Goal: Task Accomplishment & Management: Manage account settings

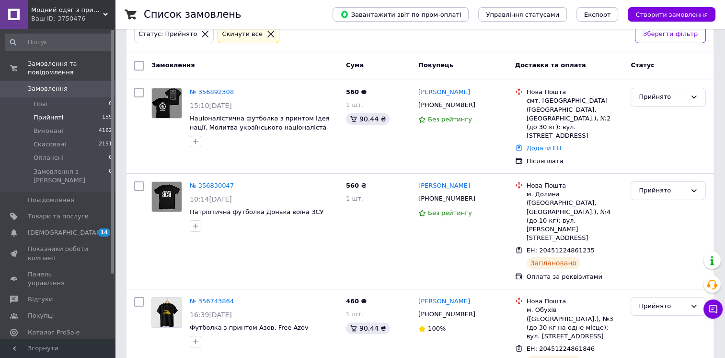
scroll to position [58, 0]
click at [447, 141] on div "[PERSON_NAME] [PHONE_NUMBER] Без рейтингу" at bounding box center [463, 126] width 97 height 85
click at [213, 182] on link "№ 356830047" at bounding box center [212, 185] width 44 height 7
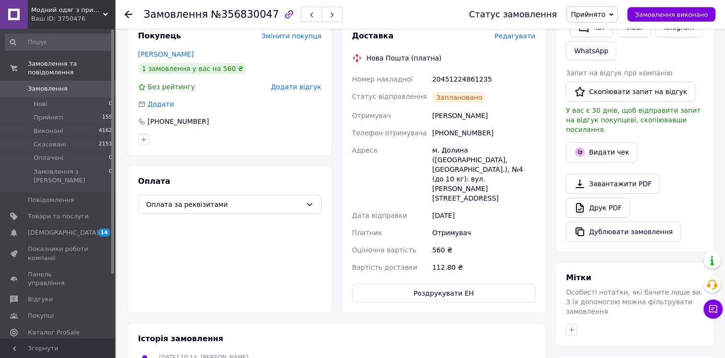
scroll to position [192, 0]
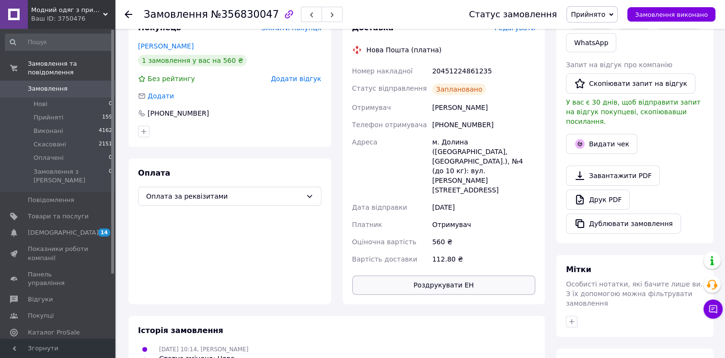
click at [465, 275] on button "Роздрукувати ЕН" at bounding box center [444, 284] width 184 height 19
click at [128, 14] on use at bounding box center [129, 15] width 8 height 8
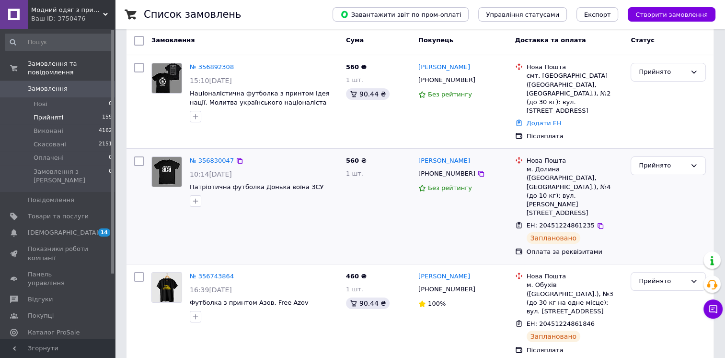
scroll to position [195, 0]
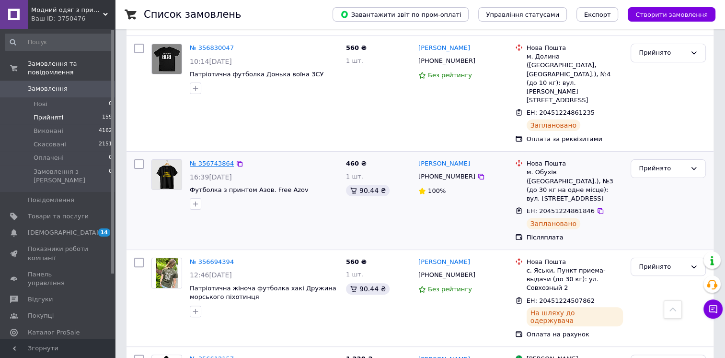
click at [220, 160] on link "№ 356743864" at bounding box center [212, 163] width 44 height 7
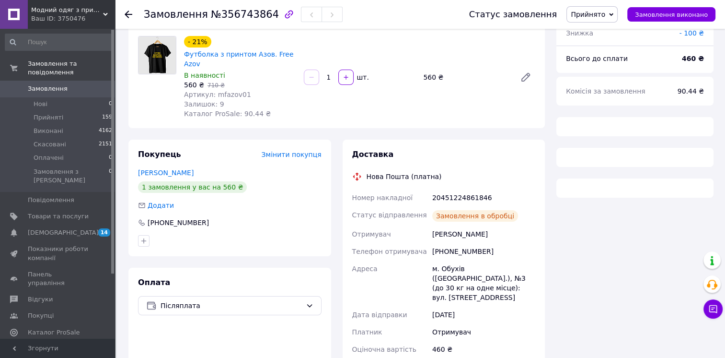
scroll to position [195, 0]
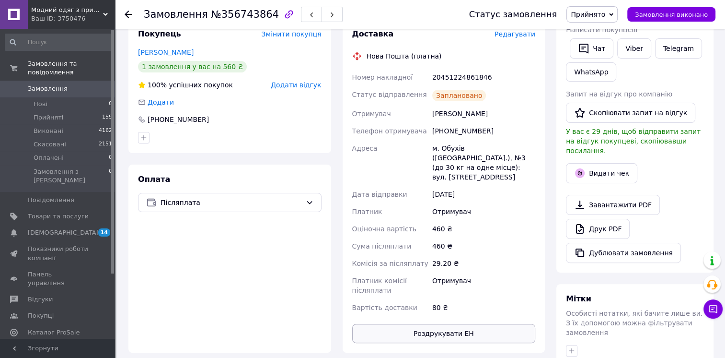
click at [449, 324] on button "Роздрукувати ЕН" at bounding box center [444, 333] width 184 height 19
click at [129, 12] on icon at bounding box center [129, 15] width 8 height 8
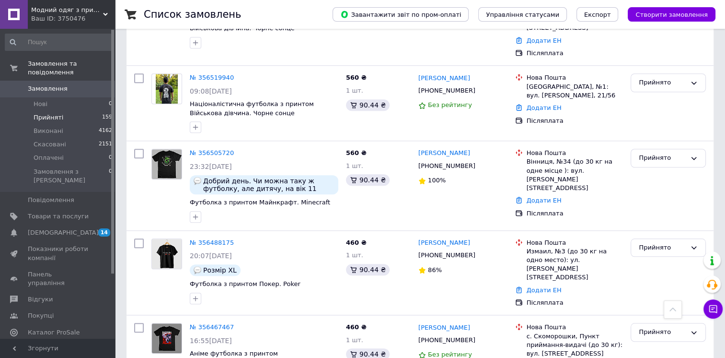
scroll to position [843, 0]
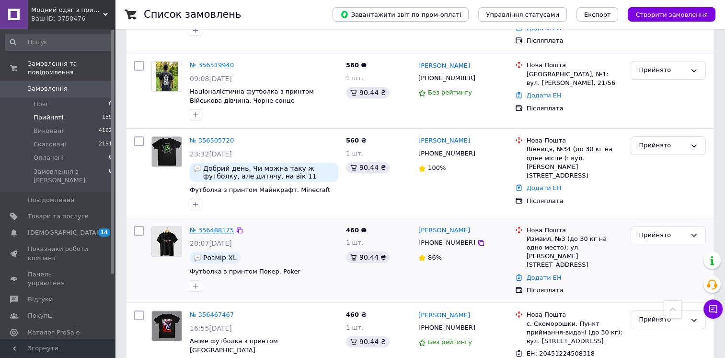
click at [222, 226] on link "№ 356488175" at bounding box center [212, 229] width 44 height 7
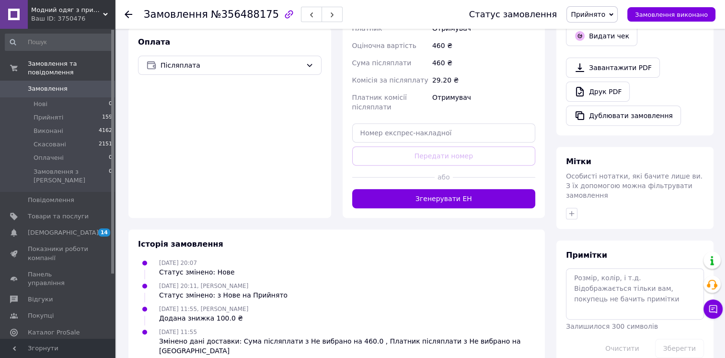
scroll to position [311, 0]
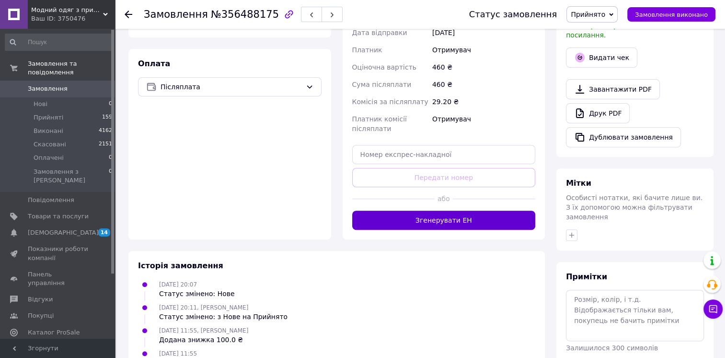
click at [450, 211] on button "Згенерувати ЕН" at bounding box center [444, 220] width 184 height 19
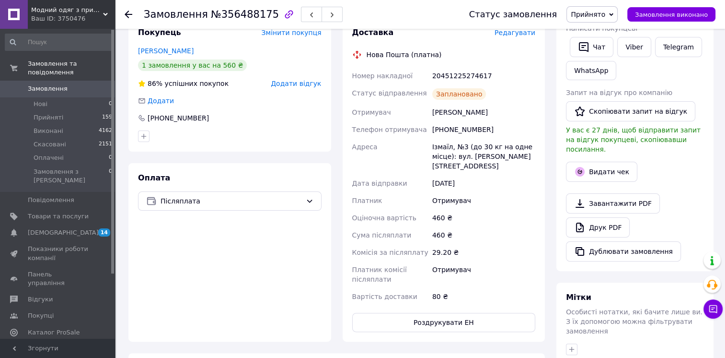
scroll to position [210, 0]
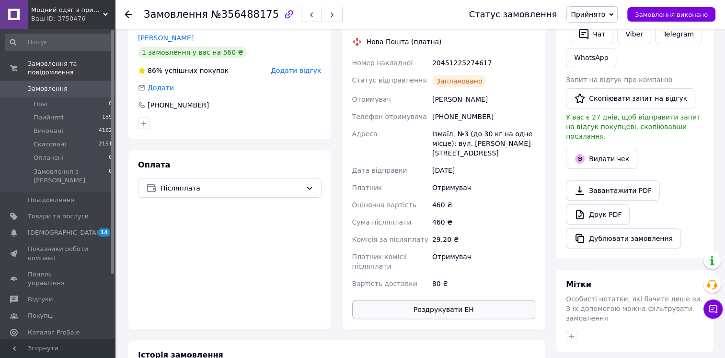
click at [478, 300] on button "Роздрукувати ЕН" at bounding box center [444, 309] width 184 height 19
